Goal: Task Accomplishment & Management: Use online tool/utility

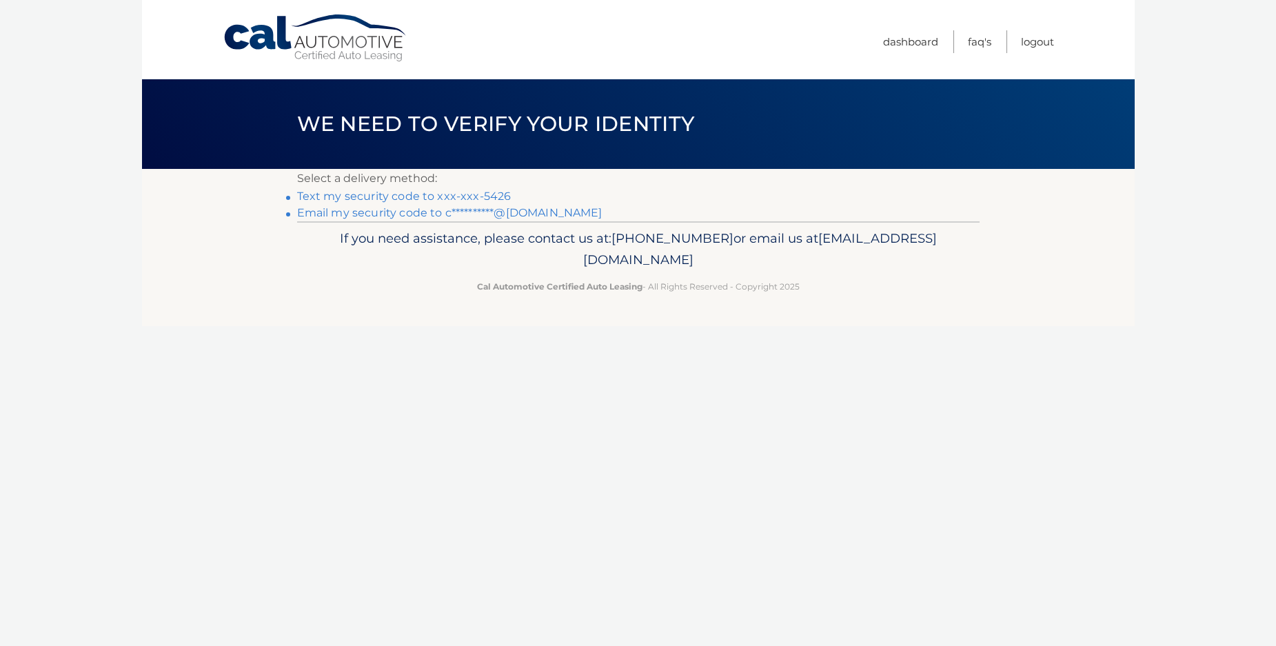
click at [392, 198] on link "Text my security code to xxx-xxx-5426" at bounding box center [404, 196] width 214 height 13
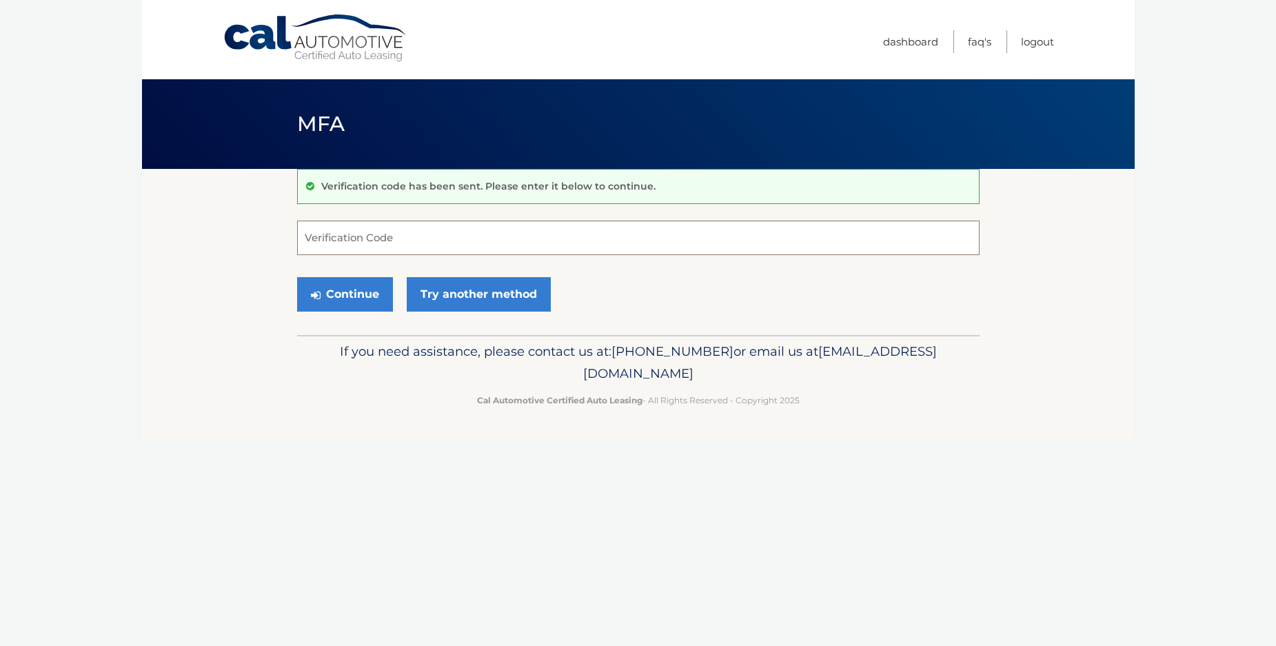
click at [338, 240] on input "Verification Code" at bounding box center [638, 238] width 683 height 34
type input "131954"
click at [343, 294] on button "Continue" at bounding box center [345, 294] width 96 height 34
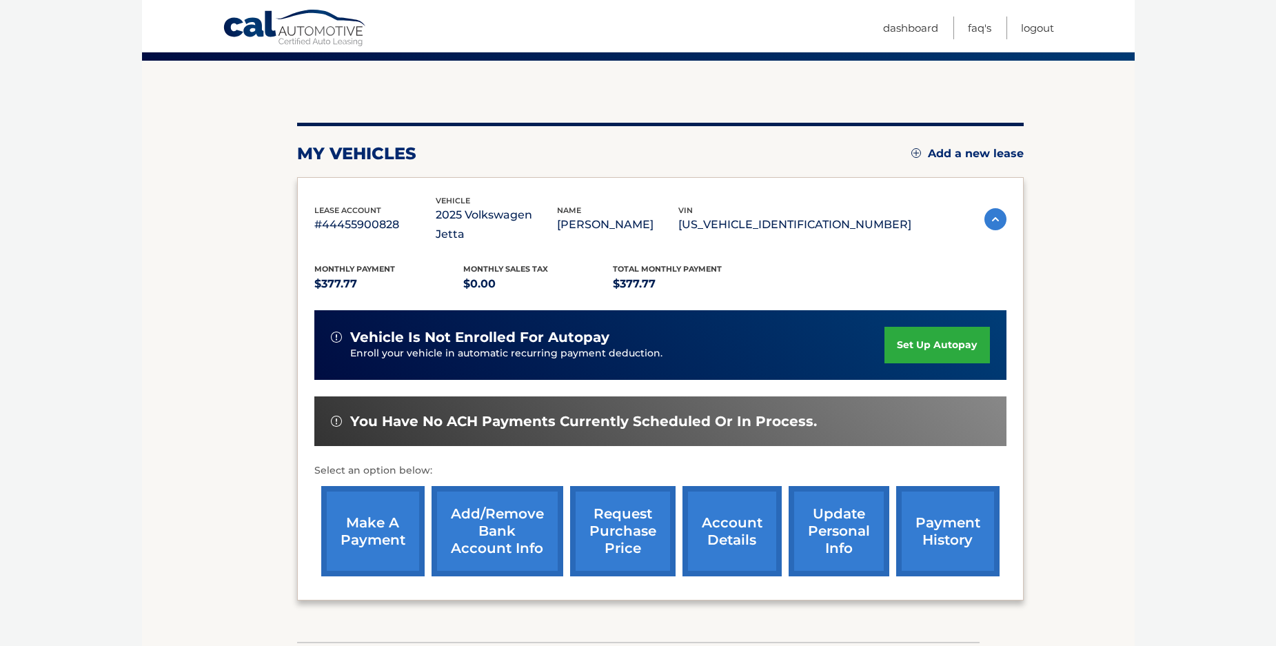
scroll to position [141, 0]
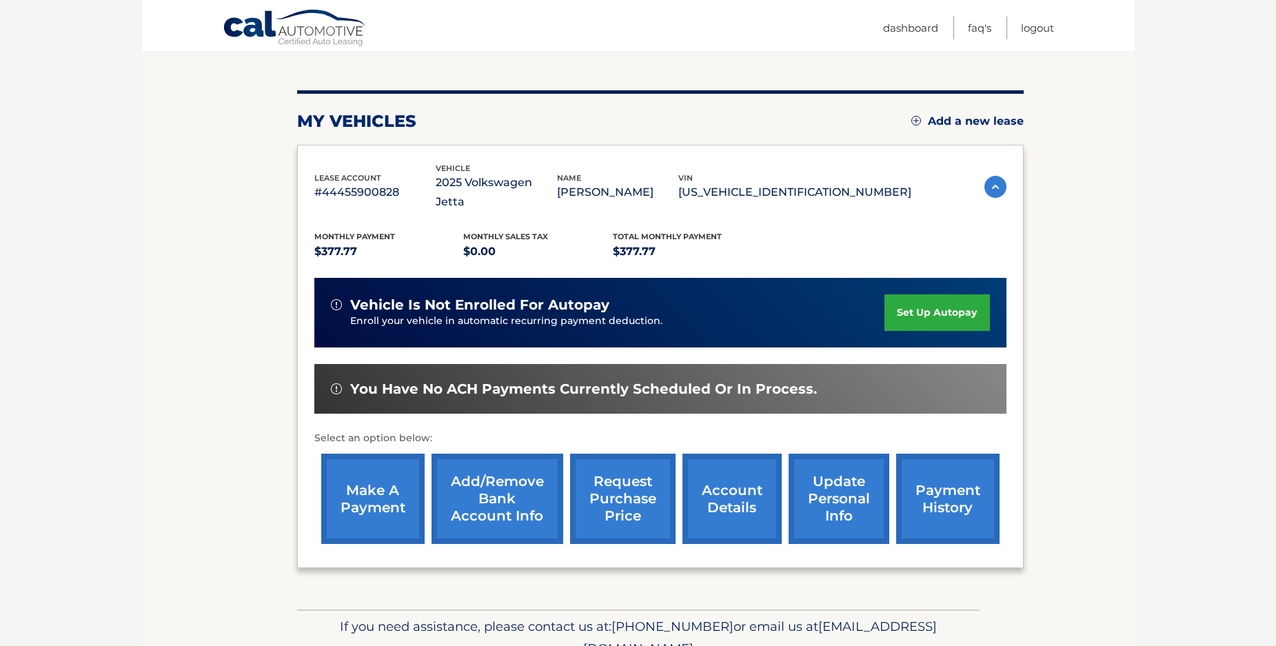
click at [374, 498] on link "make a payment" at bounding box center [372, 499] width 103 height 90
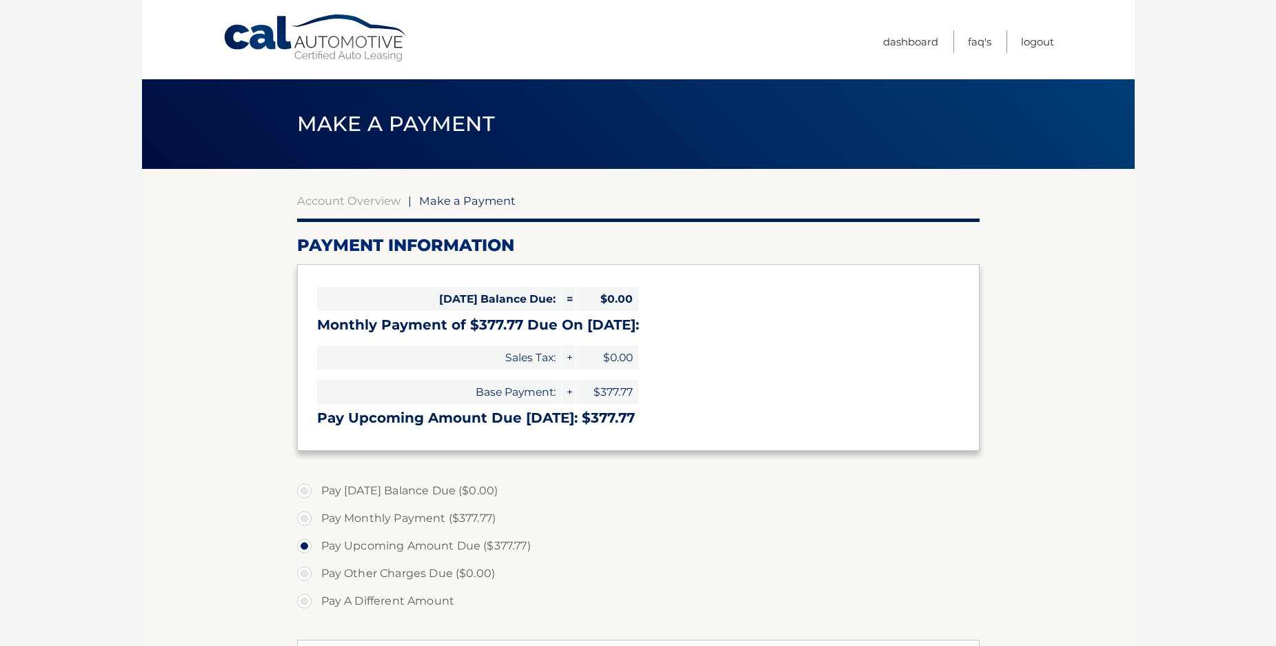
select select "ZTZlMzJiYTgtYjkwYi00YTI5LTgzZTUtODY0OWU3ZTY2ODA5"
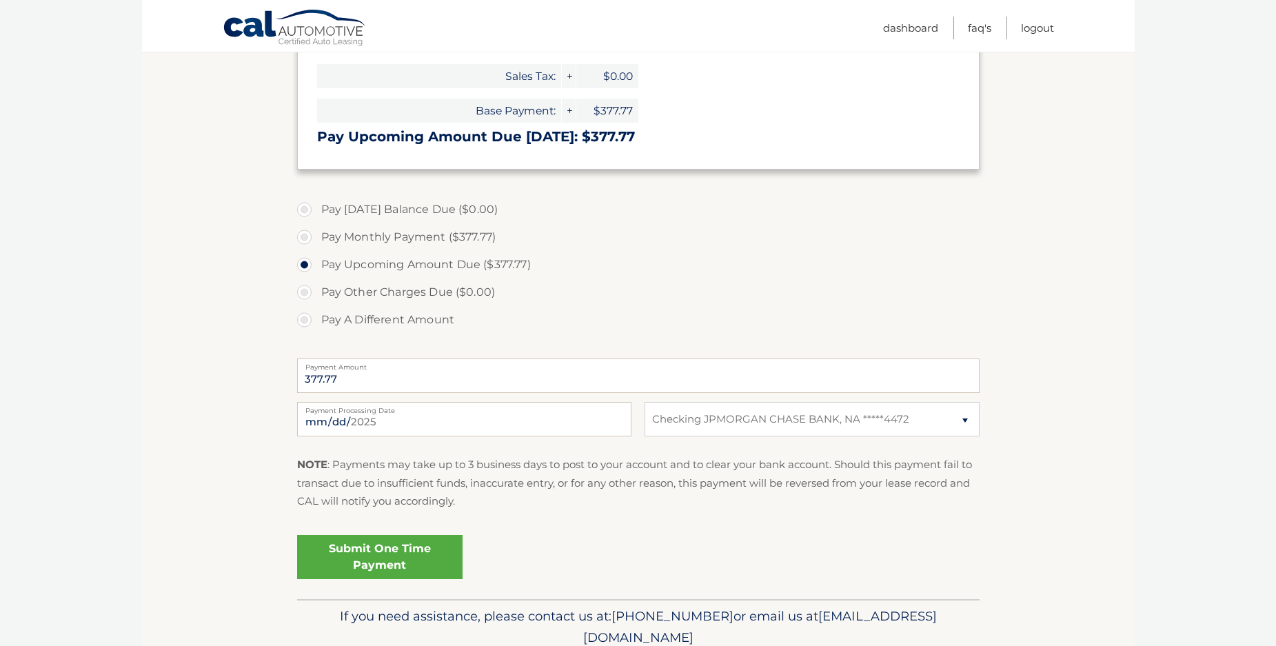
scroll to position [339, 0]
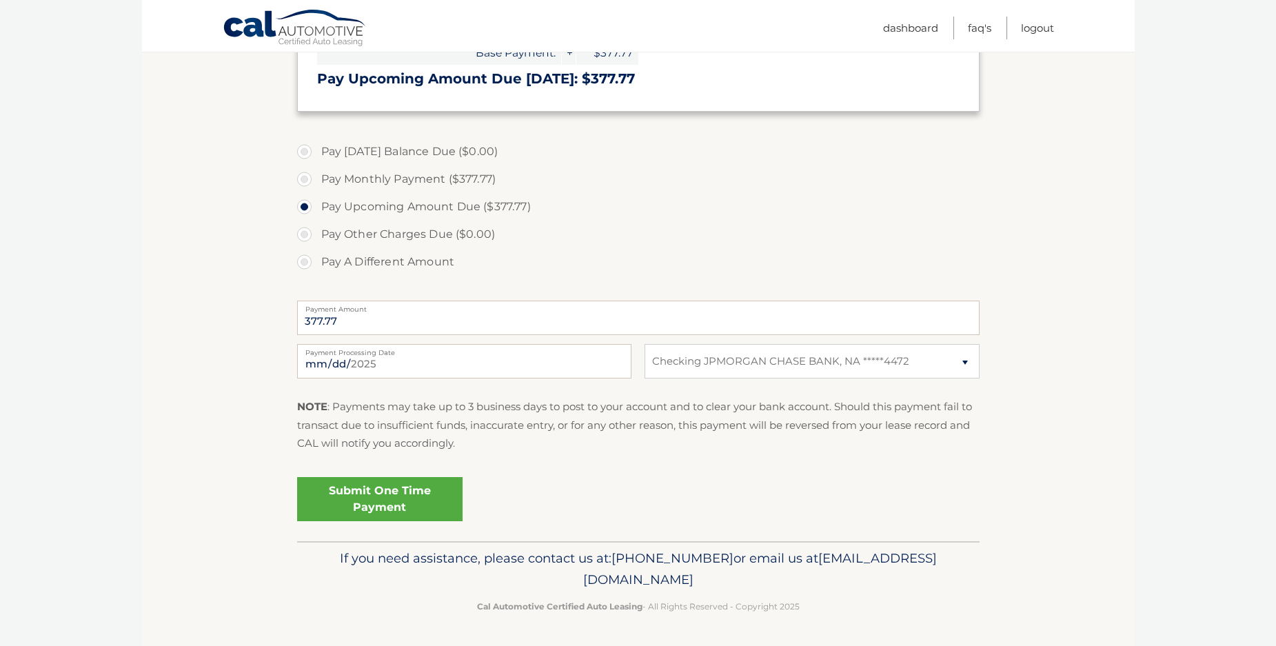
click at [388, 503] on link "Submit One Time Payment" at bounding box center [379, 499] width 165 height 44
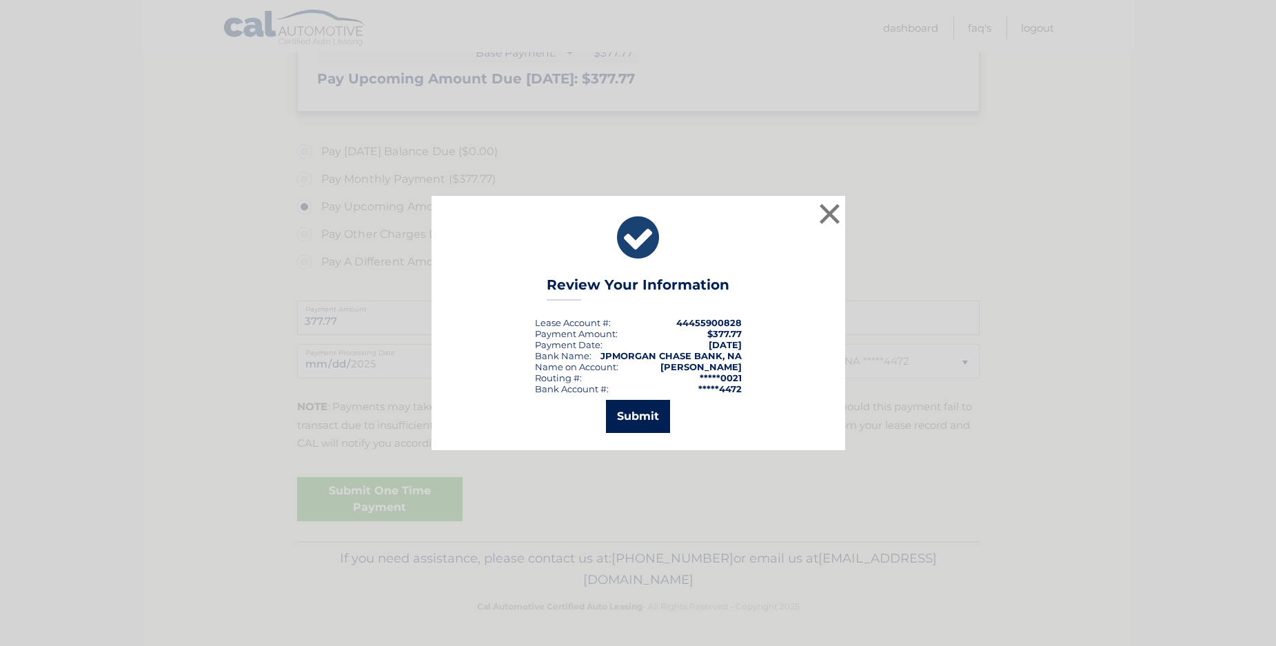
click at [636, 417] on button "Submit" at bounding box center [638, 416] width 64 height 33
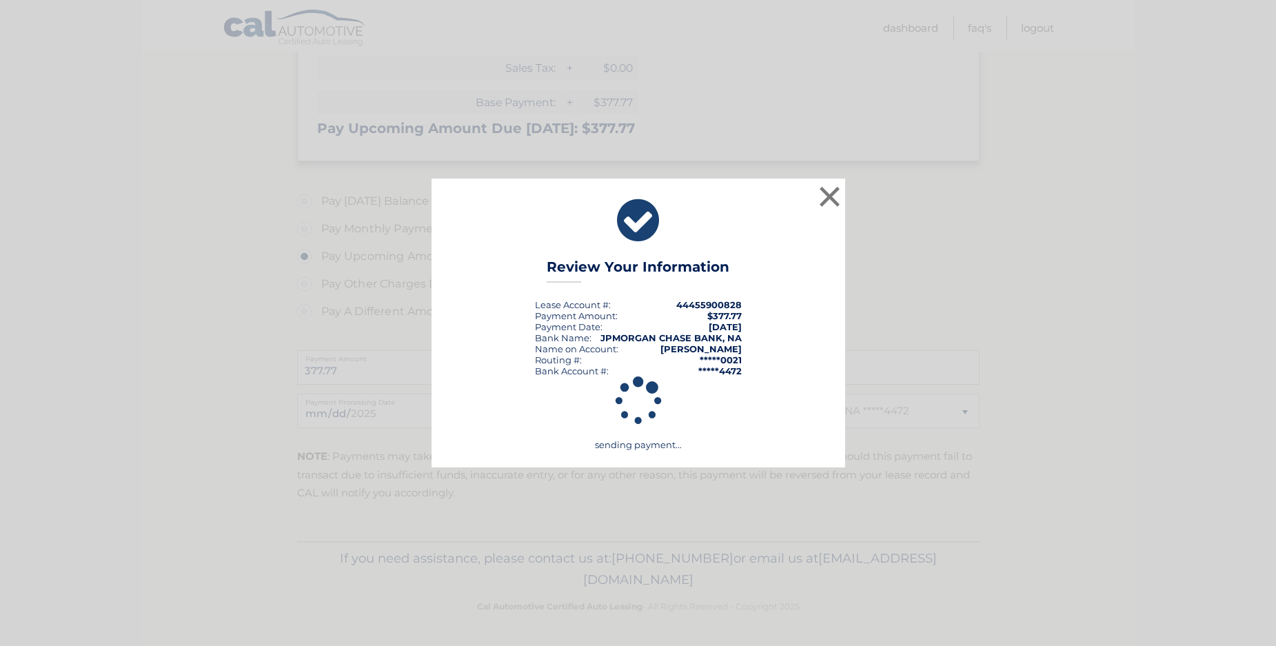
scroll to position [290, 0]
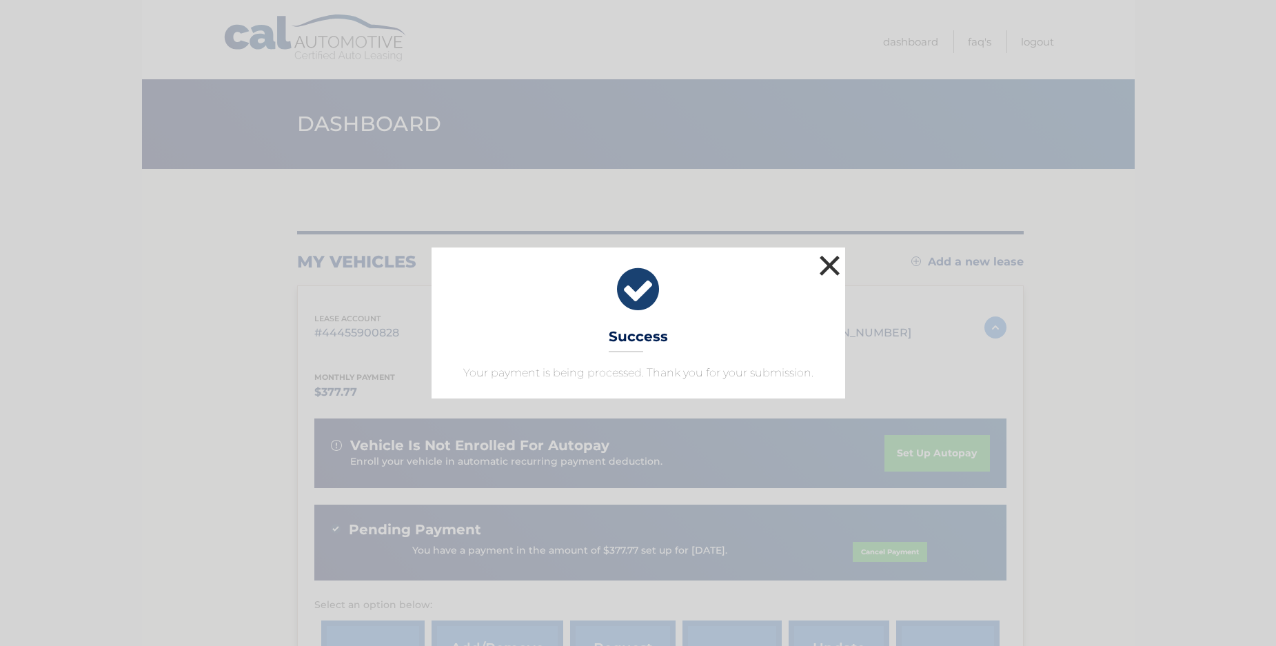
click at [825, 266] on button "×" at bounding box center [830, 266] width 28 height 28
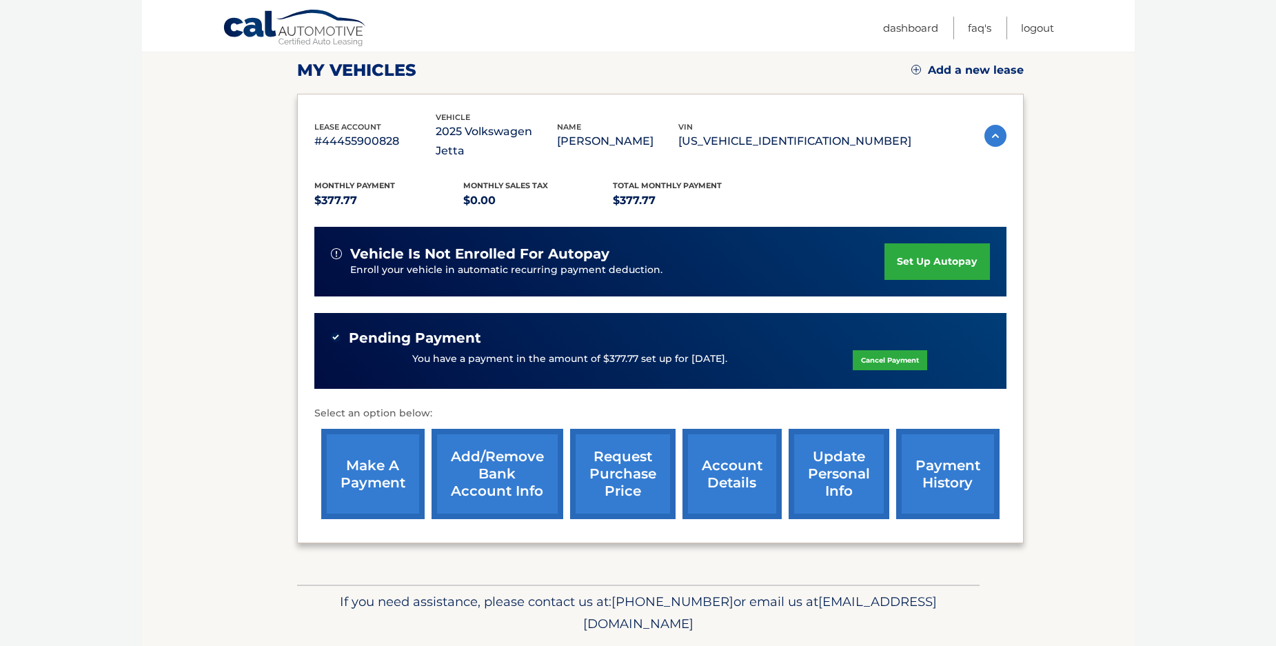
scroll to position [250, 0]
